Goal: Task Accomplishment & Management: Manage account settings

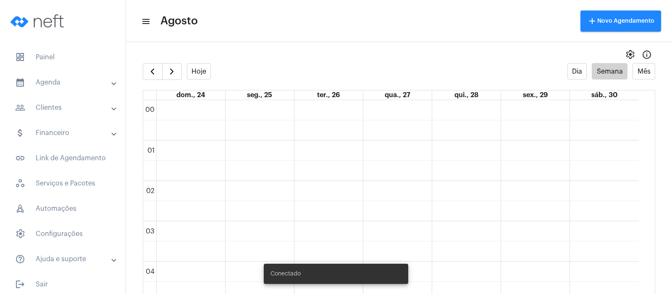
scroll to position [663, 0]
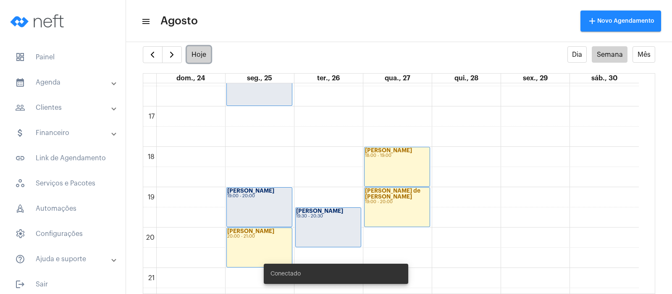
click at [199, 57] on button "Hoje" at bounding box center [199, 54] width 24 height 16
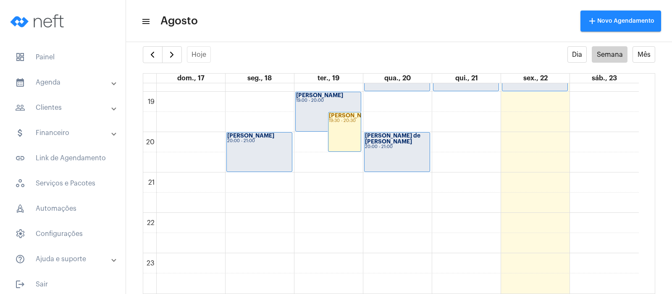
scroll to position [706, 0]
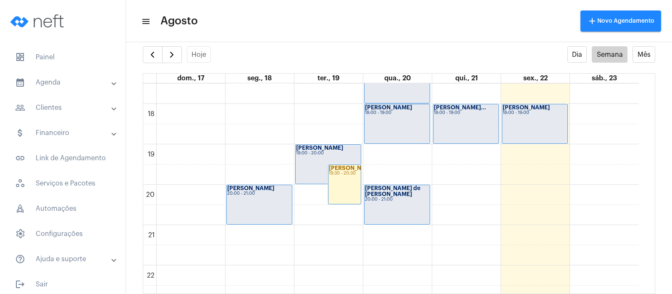
click at [516, 114] on div "18:00 - 19:00" at bounding box center [535, 113] width 64 height 5
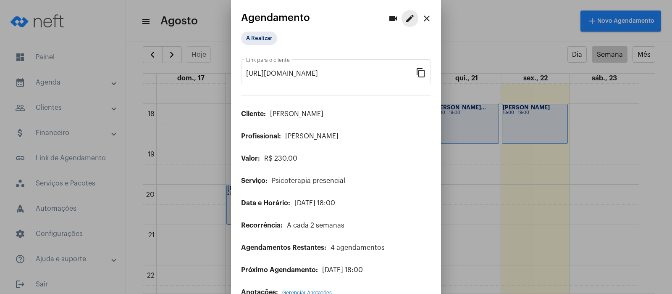
click at [403, 12] on button "edit" at bounding box center [410, 18] width 17 height 17
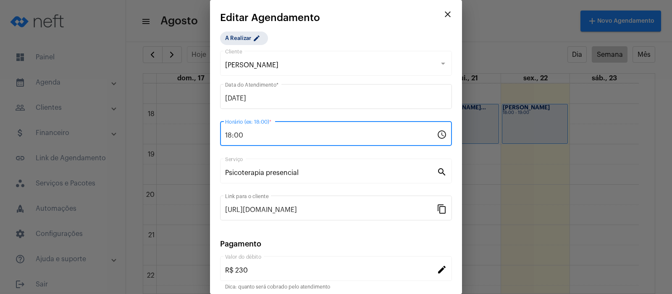
click at [256, 132] on input "18:00" at bounding box center [331, 136] width 212 height 8
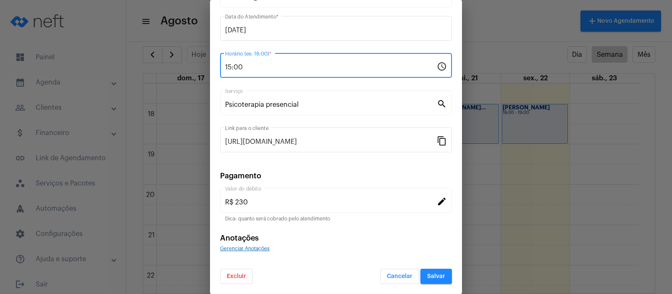
type input "15:00"
click at [427, 277] on span "Salvar" at bounding box center [436, 276] width 18 height 6
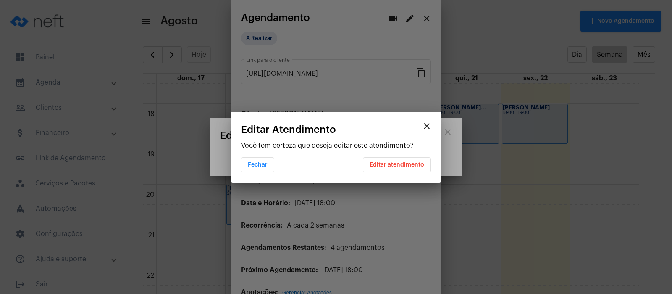
scroll to position [0, 0]
click at [383, 166] on span "Editar atendimento" at bounding box center [397, 165] width 55 height 6
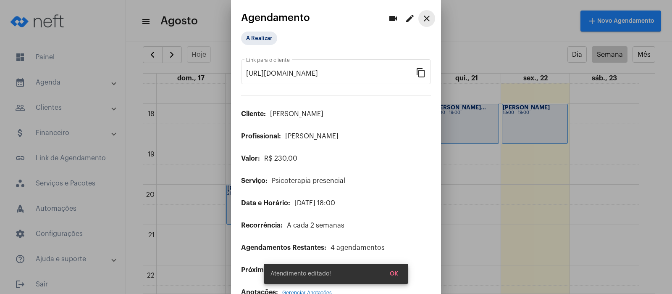
click at [422, 18] on mat-icon "close" at bounding box center [427, 18] width 10 height 10
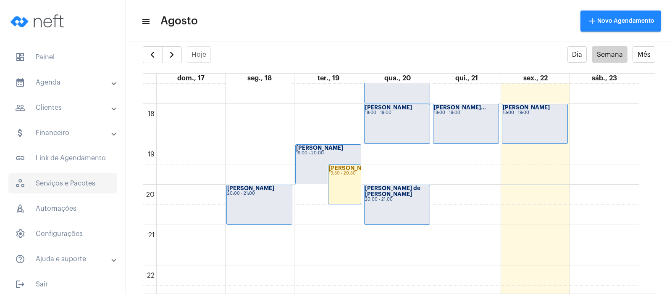
click at [72, 182] on span "workspaces_outlined Serviços e Pacotes" at bounding box center [62, 183] width 109 height 20
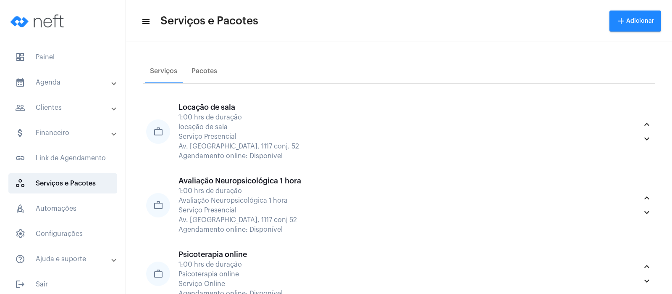
click at [55, 78] on mat-panel-title "calendar_month_outlined Agenda" at bounding box center [63, 82] width 97 height 10
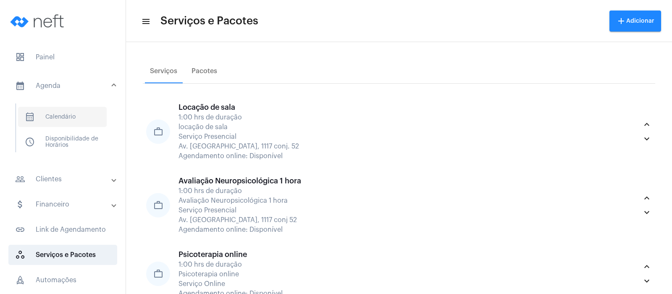
click at [58, 112] on span "calendar_month_outlined Calendário" at bounding box center [62, 117] width 89 height 20
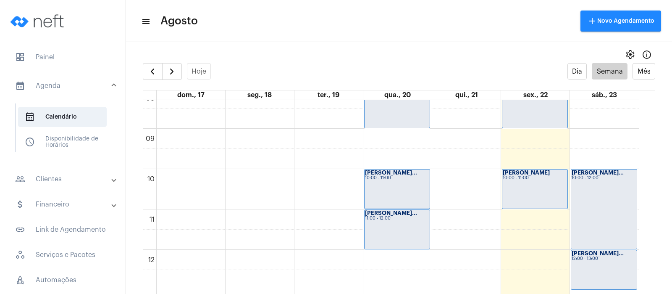
scroll to position [453, 0]
